Goal: Register for event/course

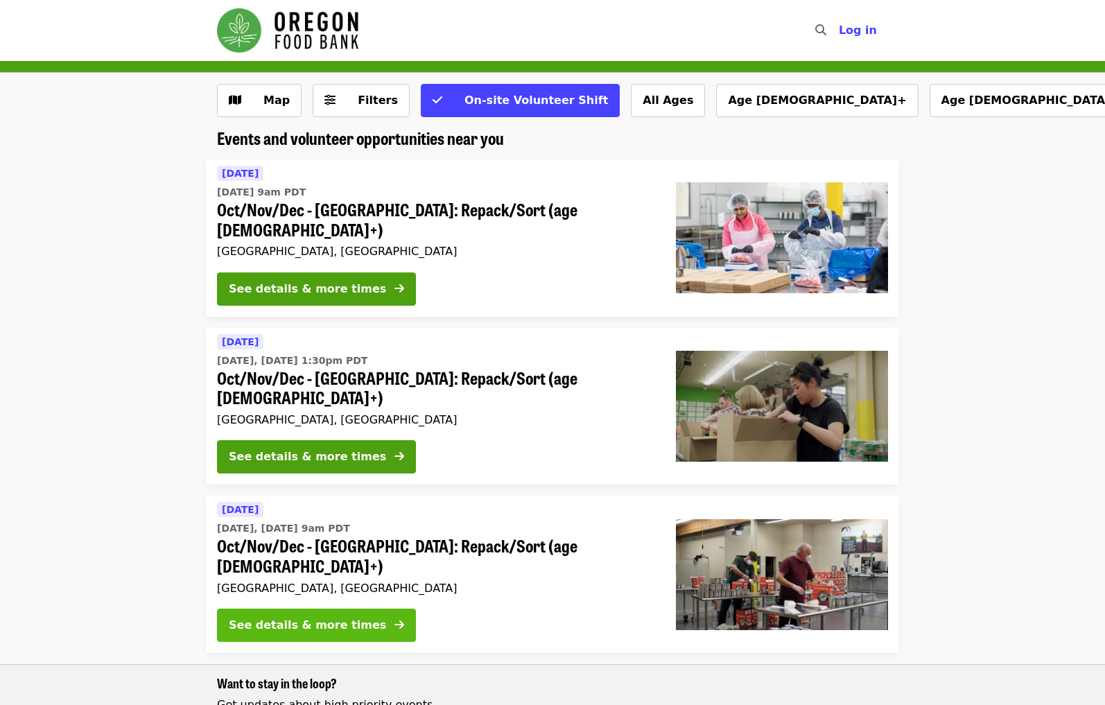
click at [252, 617] on div "See details & more times" at bounding box center [307, 625] width 157 height 17
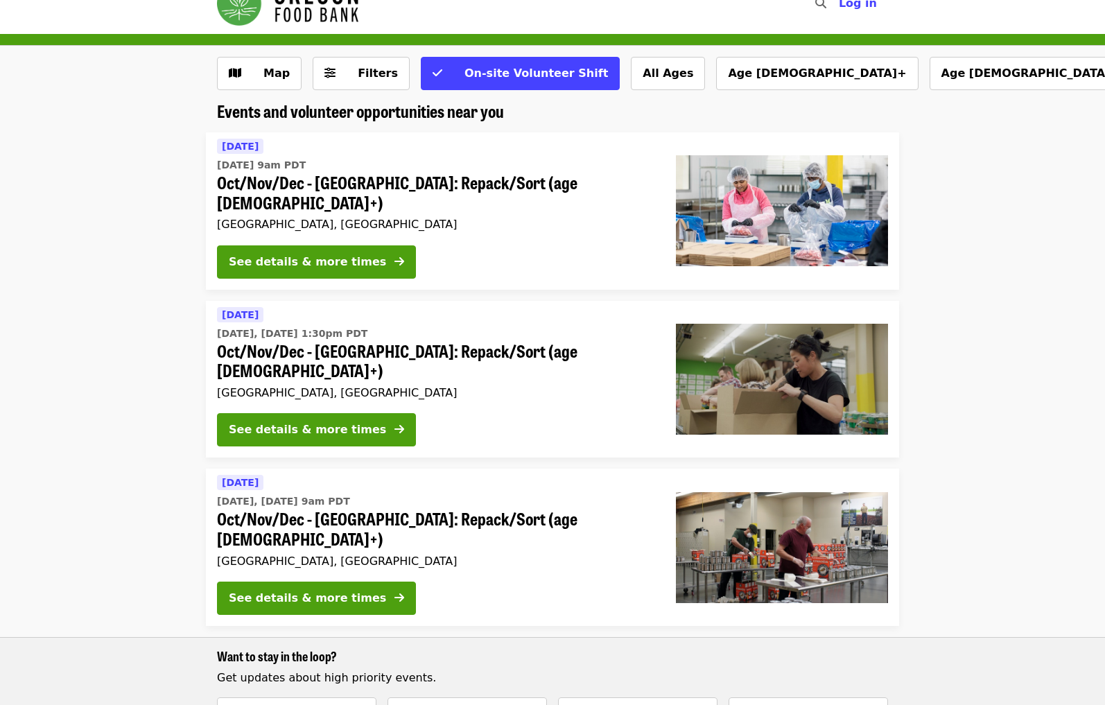
scroll to position [19, 0]
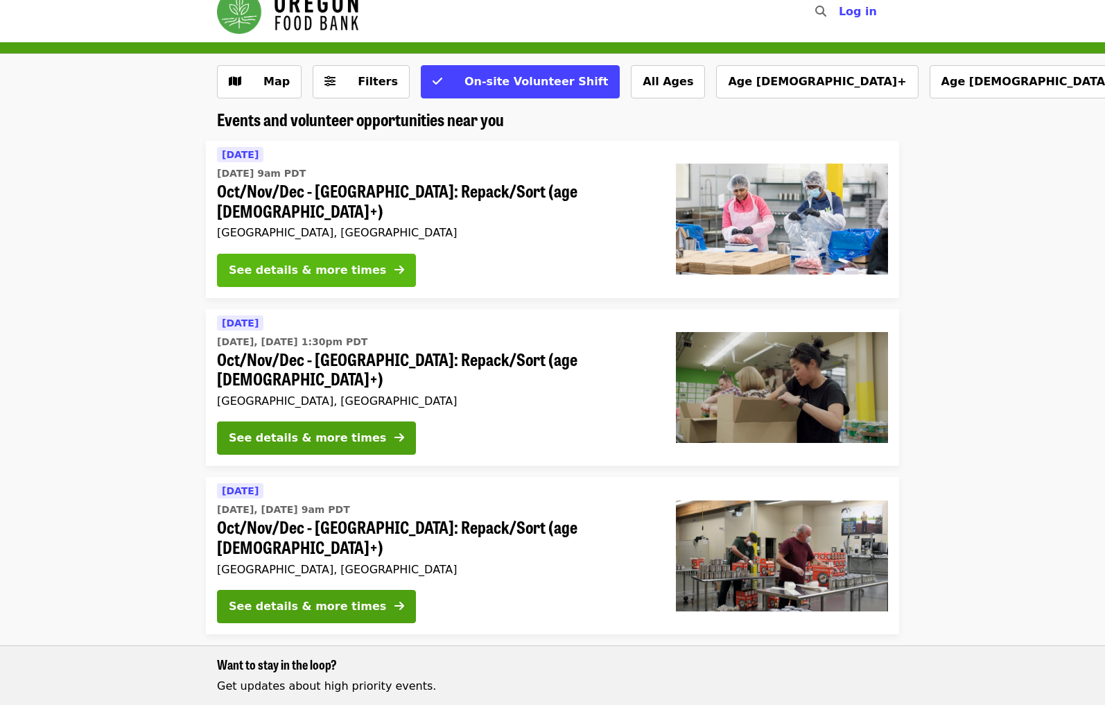
click at [252, 262] on div "See details & more times" at bounding box center [307, 270] width 157 height 17
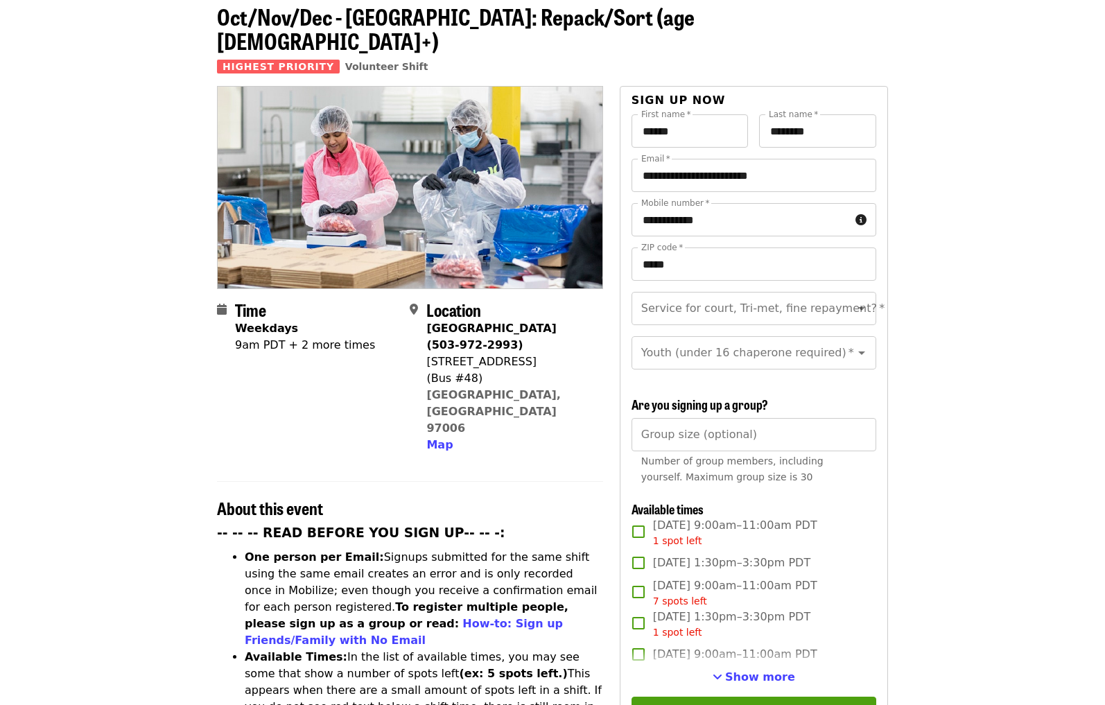
scroll to position [72, 0]
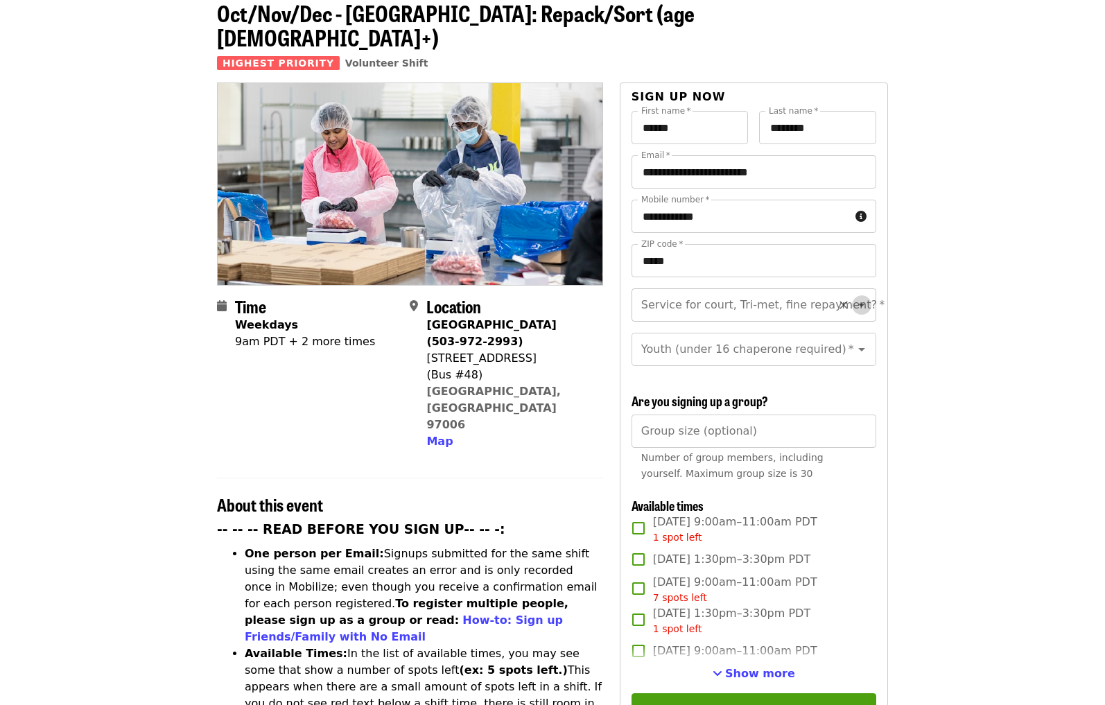
click at [861, 304] on icon "Open" at bounding box center [861, 305] width 7 height 3
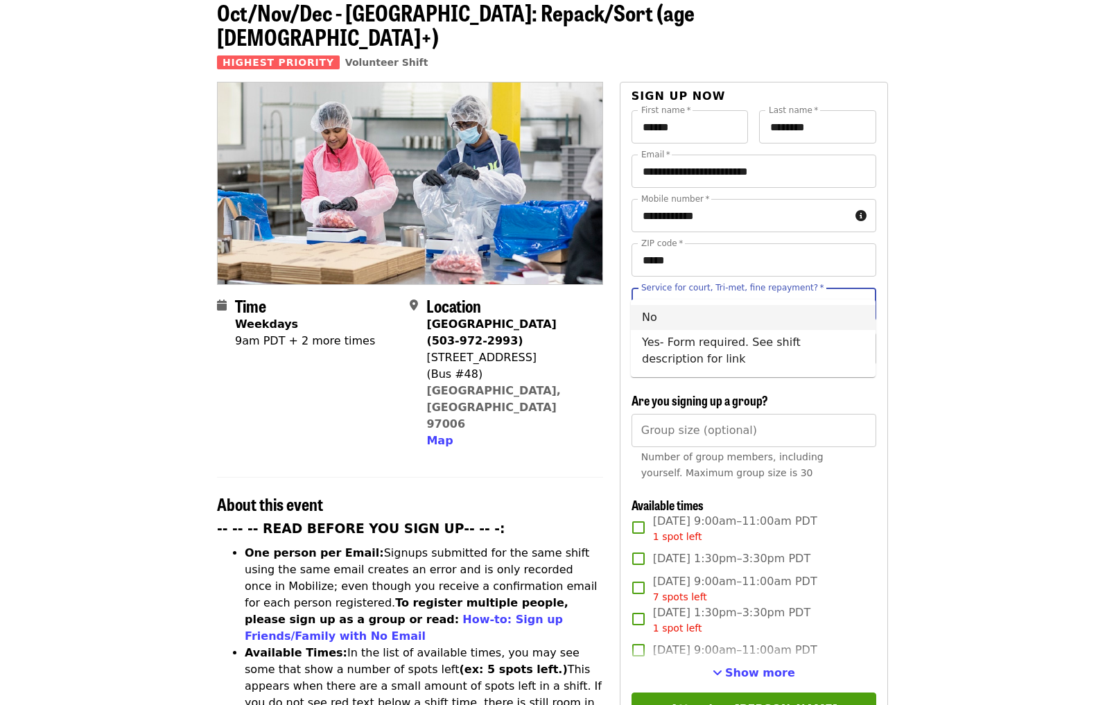
click at [844, 310] on li "No" at bounding box center [753, 317] width 245 height 25
type input "**"
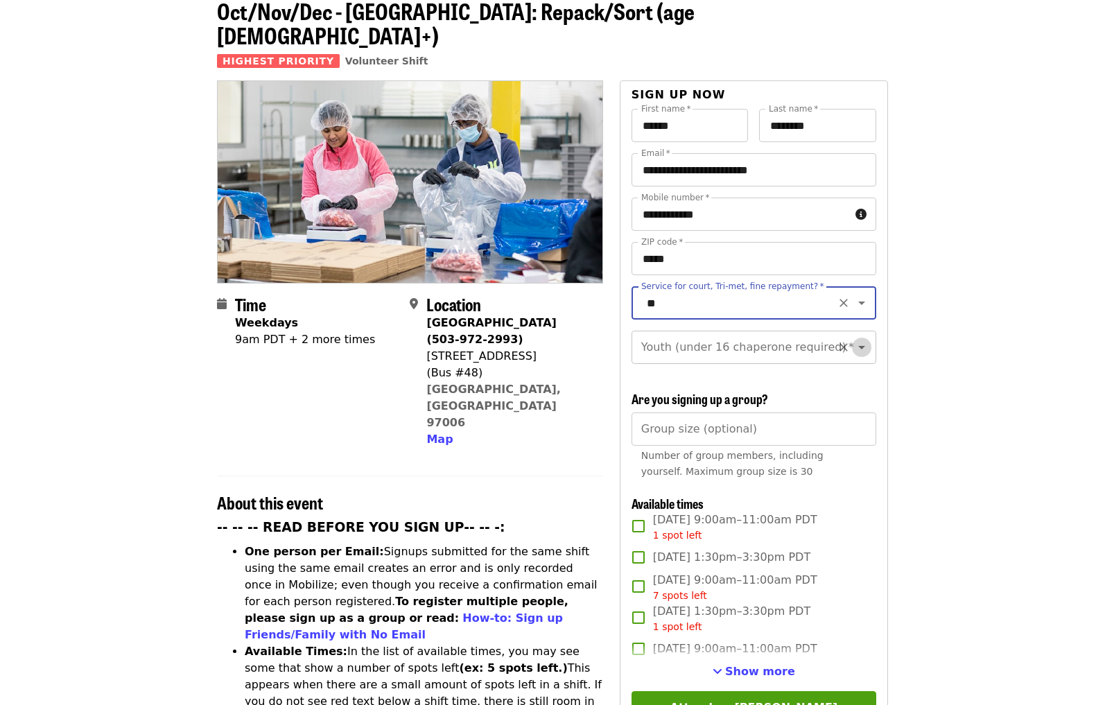
click at [860, 346] on icon "Open" at bounding box center [861, 347] width 7 height 3
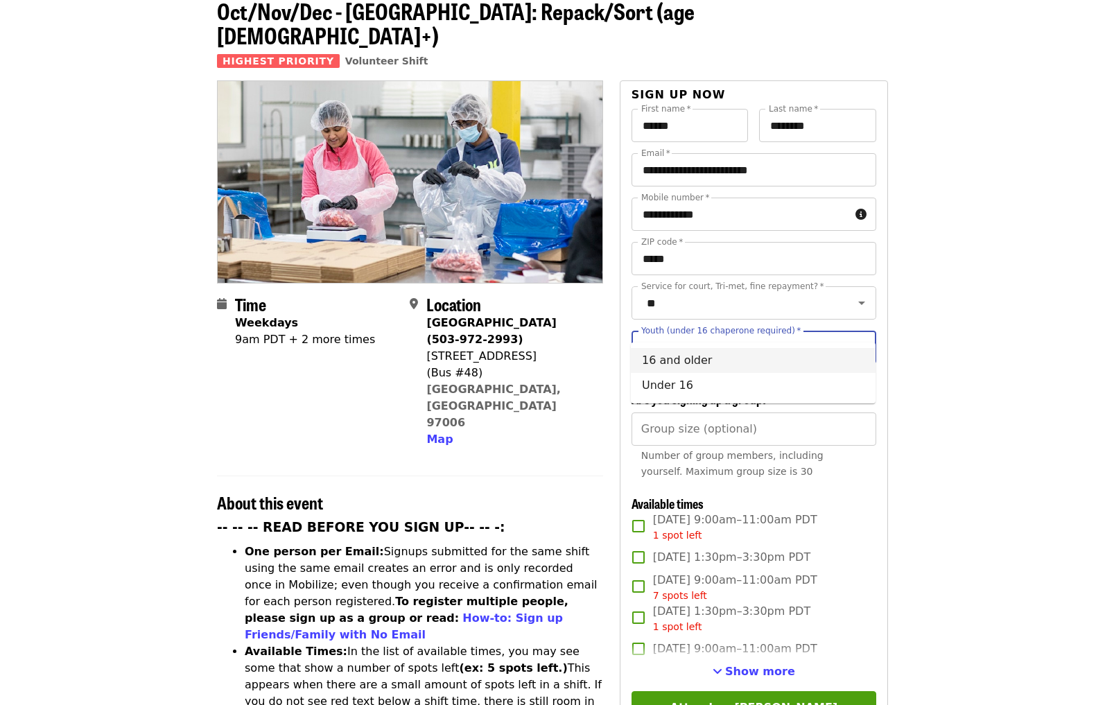
click at [761, 355] on li "16 and older" at bounding box center [753, 360] width 245 height 25
type input "**********"
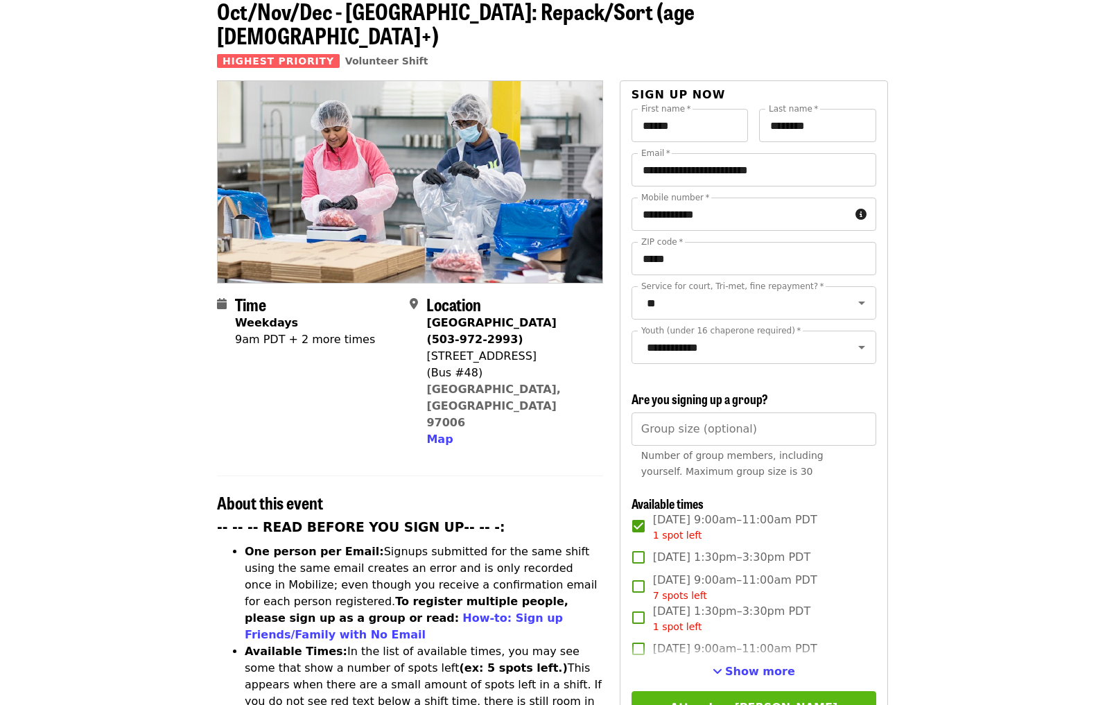
click at [741, 691] on button "Attend as [PERSON_NAME]" at bounding box center [754, 707] width 245 height 33
